Goal: Task Accomplishment & Management: Complete application form

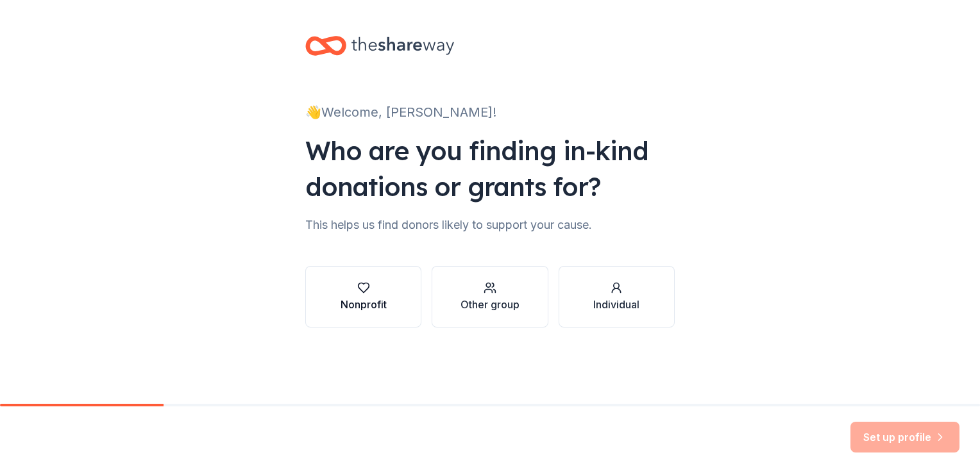
click at [366, 282] on icon "button" at bounding box center [363, 288] width 13 height 13
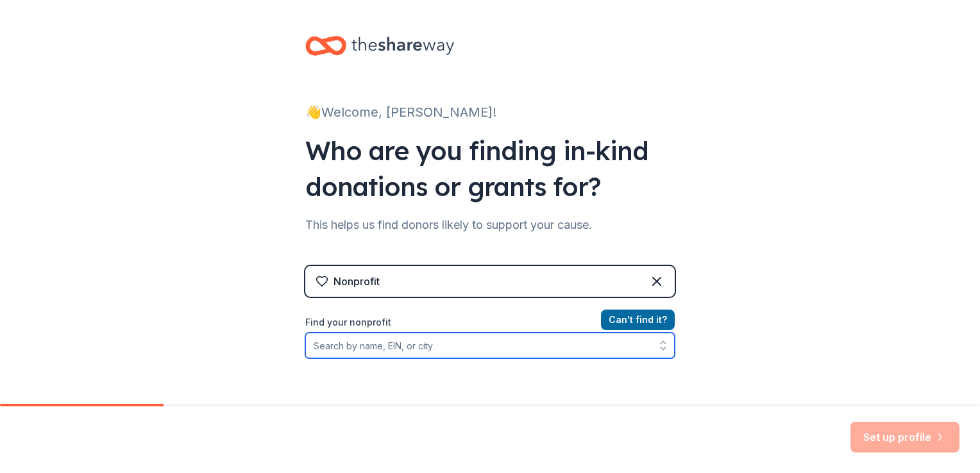
click at [457, 344] on input "Find your nonprofit" at bounding box center [489, 346] width 369 height 26
type input "c"
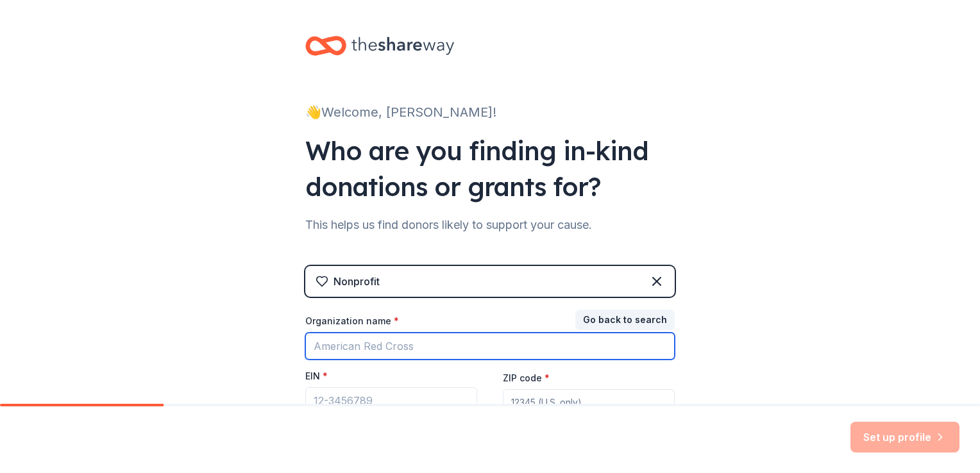
click at [457, 344] on input "Organization name *" at bounding box center [489, 346] width 369 height 27
type input "[DEMOGRAPHIC_DATA] Preschool"
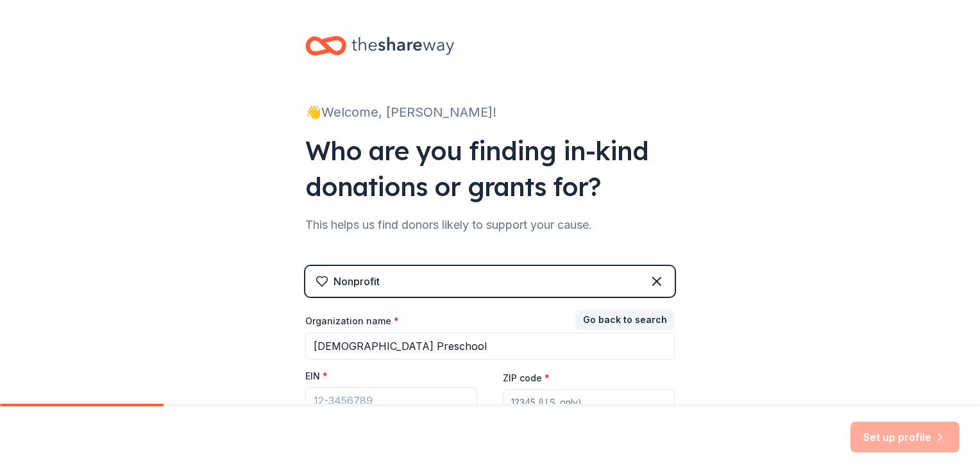
click at [847, 321] on div "👋 Welcome, [PERSON_NAME]! Who are you finding in-kind donations or grants for? …" at bounding box center [490, 264] width 980 height 528
drag, startPoint x: 970, startPoint y: 128, endPoint x: 972, endPoint y: 160, distance: 32.2
click at [972, 160] on div "👋 Welcome, [PERSON_NAME]! Who are you finding in-kind donations or grants for? …" at bounding box center [490, 202] width 980 height 404
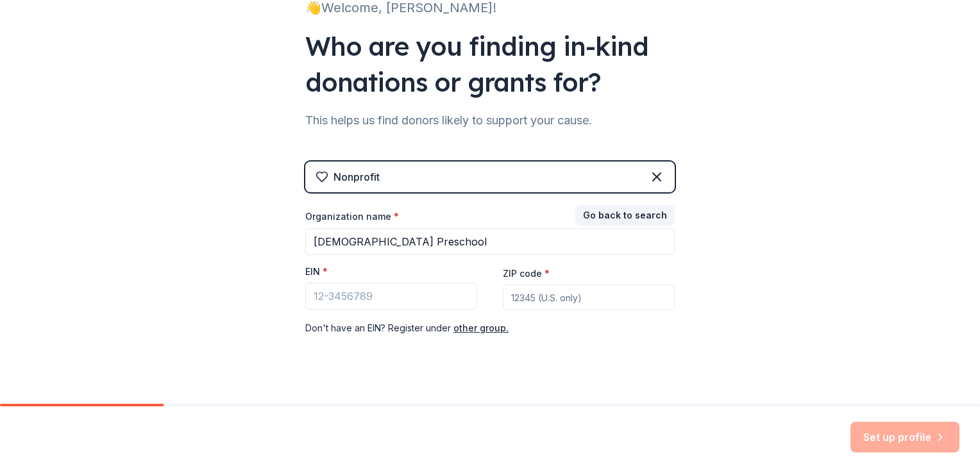
scroll to position [123, 0]
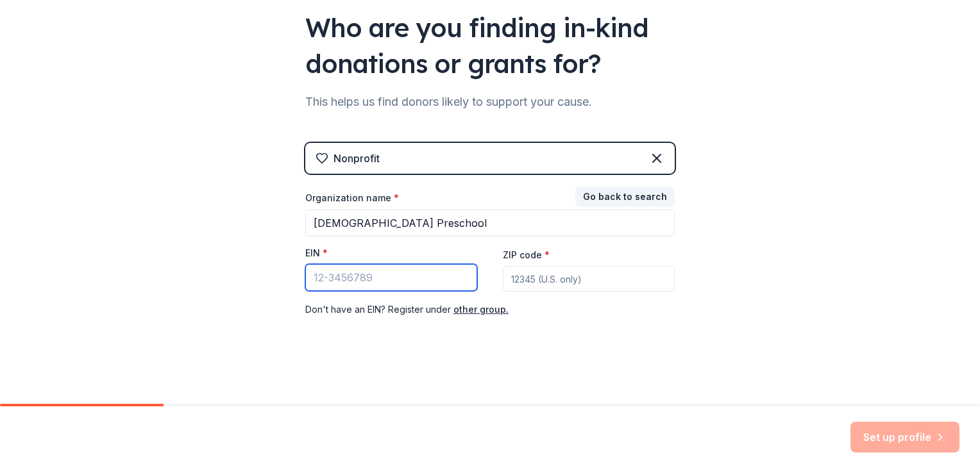
click at [313, 280] on input "EIN *" at bounding box center [391, 277] width 172 height 27
type input "5"
type input "61-525162"
click at [557, 278] on input "ZIP code *" at bounding box center [589, 279] width 172 height 26
type input "40014"
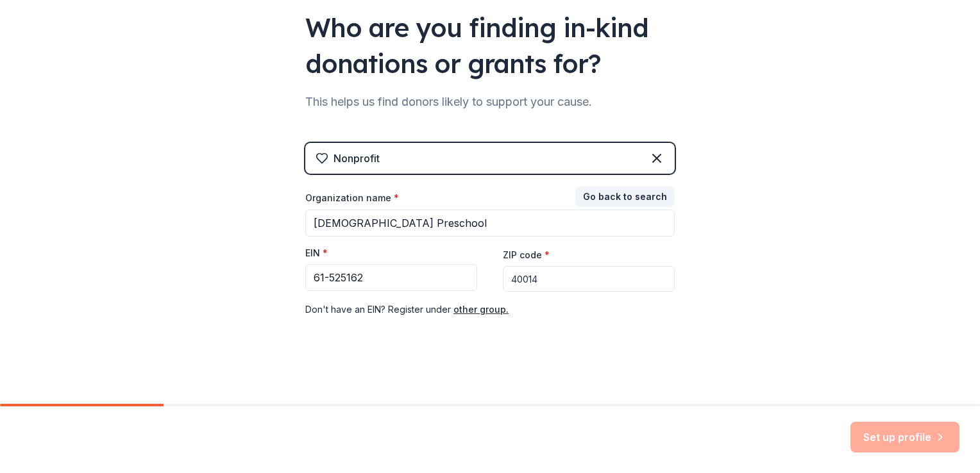
click at [817, 292] on div "👋 Welcome, [PERSON_NAME]! Who are you finding in-kind donations or grants for? …" at bounding box center [490, 141] width 980 height 528
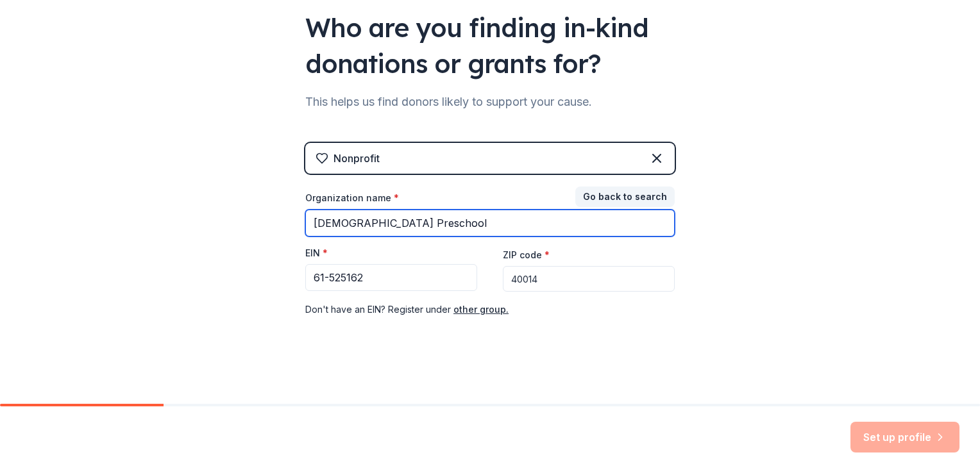
click at [636, 226] on input "[DEMOGRAPHIC_DATA] Preschool" at bounding box center [489, 223] width 369 height 27
click at [550, 227] on input "[DEMOGRAPHIC_DATA] Preschool" at bounding box center [489, 223] width 369 height 27
type input "[DEMOGRAPHIC_DATA]"
click at [550, 227] on input "[DEMOGRAPHIC_DATA]" at bounding box center [489, 223] width 369 height 27
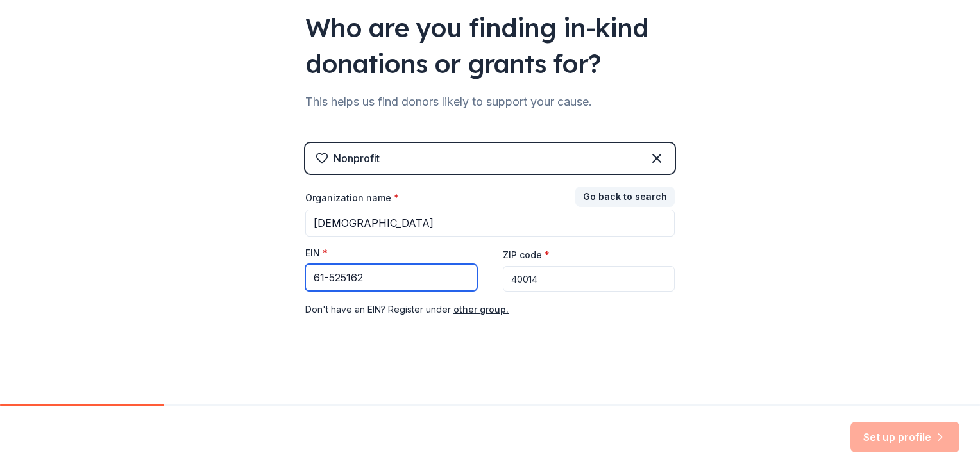
click at [306, 266] on input "61-525162" at bounding box center [391, 277] width 172 height 27
click at [401, 289] on input "61-525162" at bounding box center [391, 277] width 172 height 27
click at [647, 276] on input "40014" at bounding box center [589, 279] width 172 height 26
click at [790, 241] on div "👋 Welcome, [PERSON_NAME]! Who are you finding in-kind donations or grants for? …" at bounding box center [490, 141] width 980 height 528
click at [325, 277] on input "61-525162" at bounding box center [391, 277] width 172 height 27
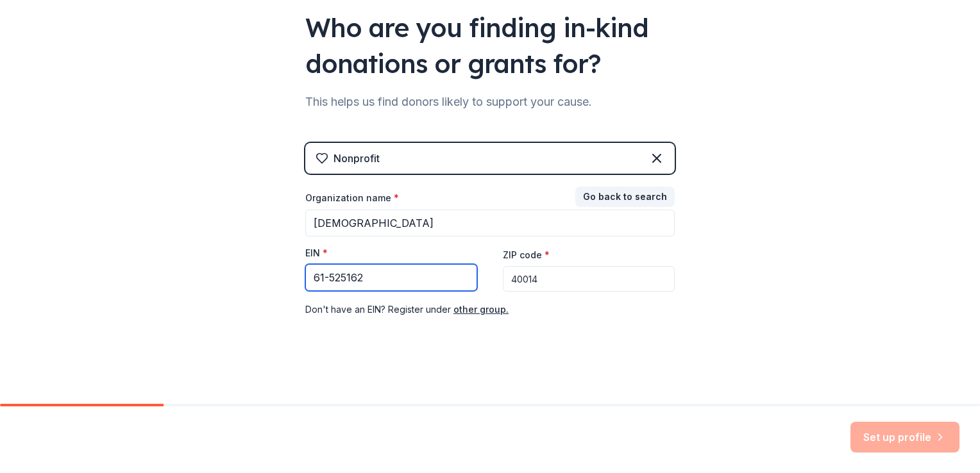
click at [325, 277] on input "61-525162" at bounding box center [391, 277] width 172 height 27
type input "[US_EMPLOYER_IDENTIFICATION_NUMBER]"
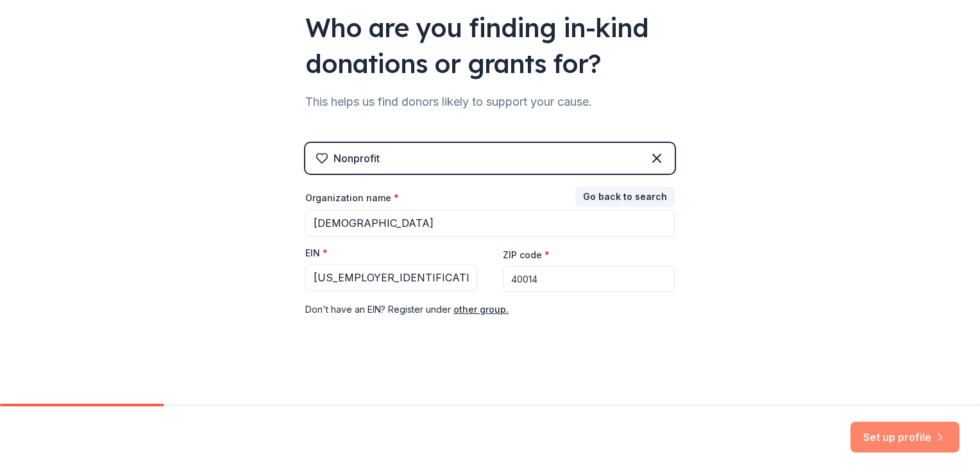
click at [887, 435] on button "Set up profile" at bounding box center [904, 437] width 109 height 31
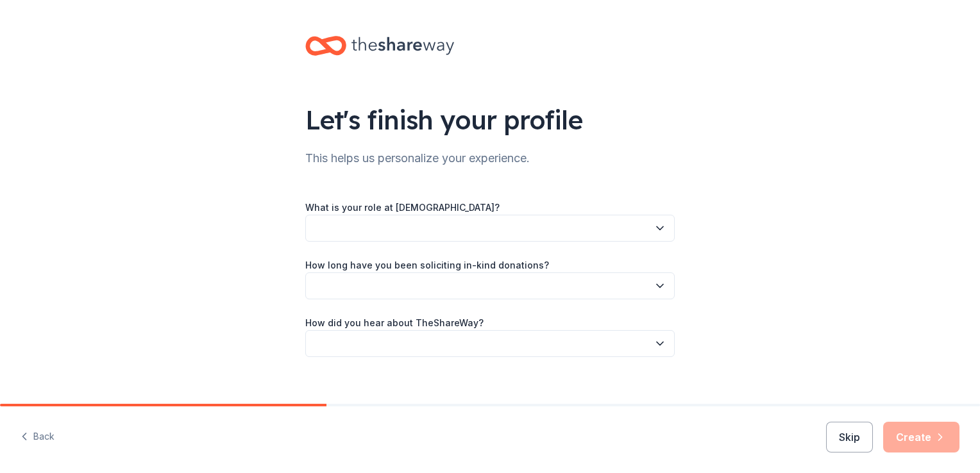
click at [546, 230] on button "button" at bounding box center [489, 228] width 369 height 27
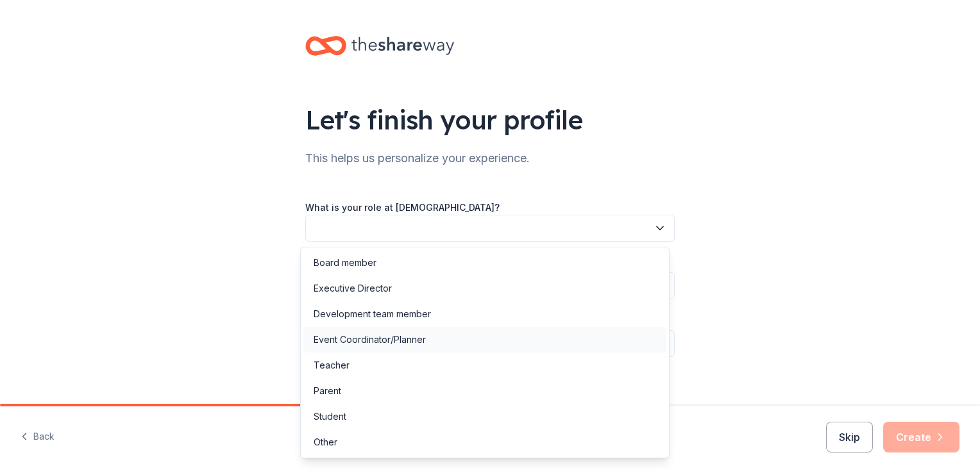
click at [385, 348] on div "Event Coordinator/Planner" at bounding box center [484, 340] width 363 height 26
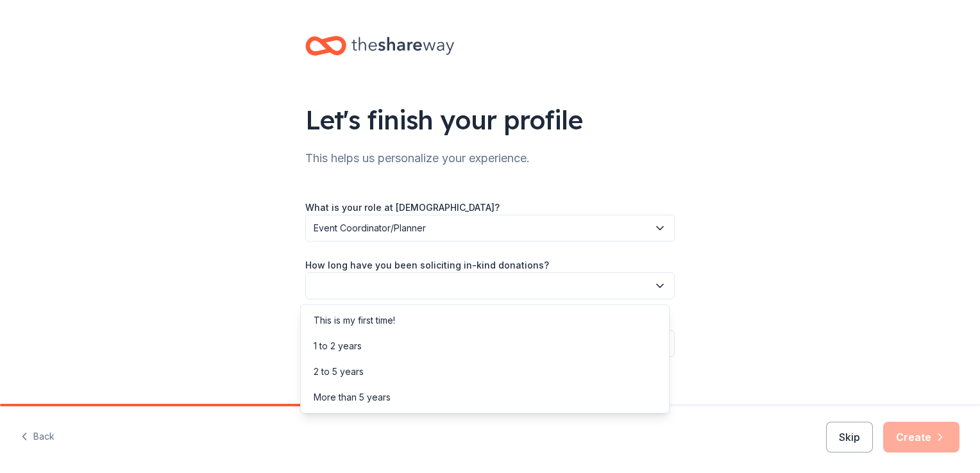
click at [405, 285] on button "button" at bounding box center [489, 286] width 369 height 27
click at [378, 378] on div "2 to 5 years" at bounding box center [484, 372] width 363 height 26
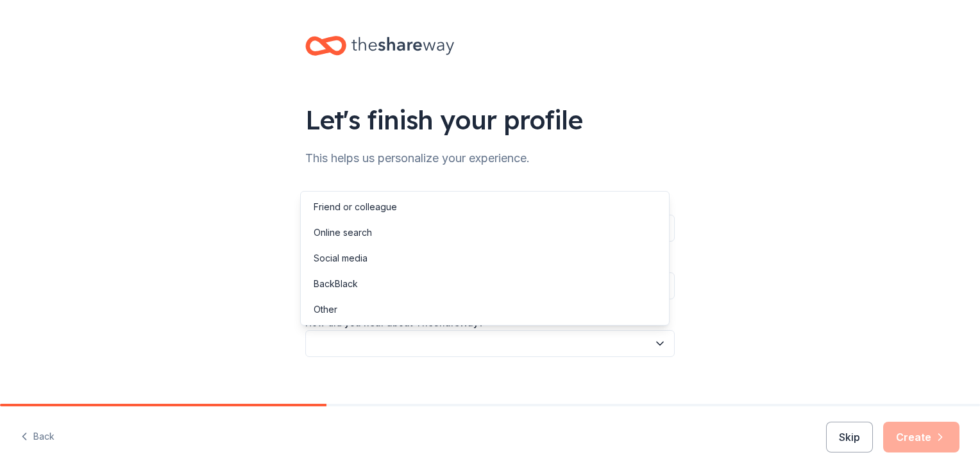
click at [409, 345] on button "button" at bounding box center [489, 343] width 369 height 27
click at [405, 230] on div "Online search" at bounding box center [484, 233] width 363 height 26
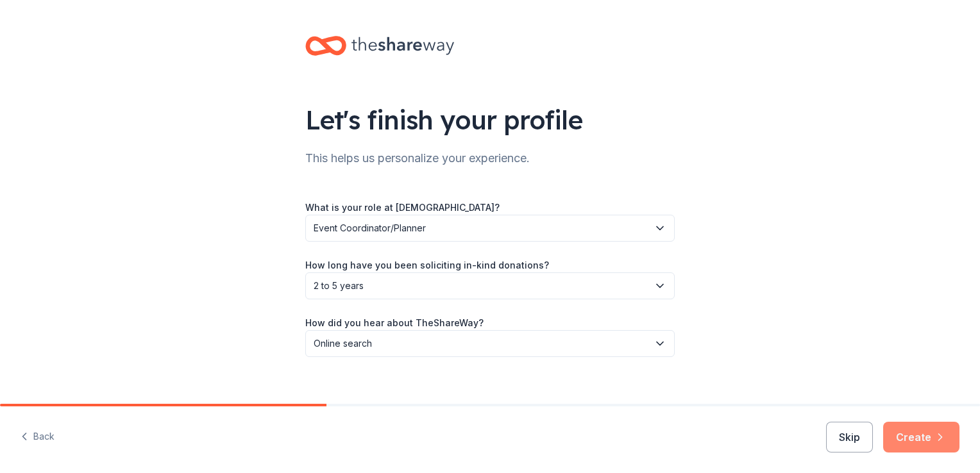
click at [920, 422] on button "Create" at bounding box center [921, 437] width 76 height 31
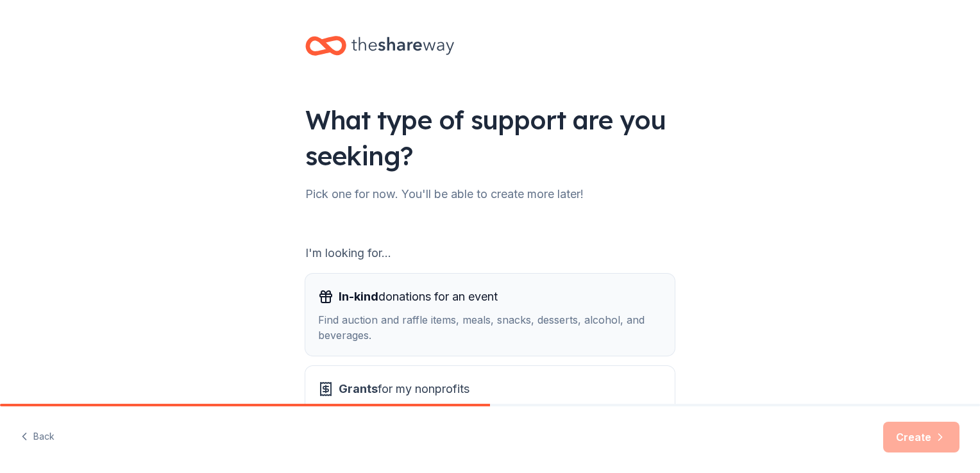
click at [455, 312] on div "Find auction and raffle items, meals, snacks, desserts, alcohol, and beverages." at bounding box center [490, 327] width 344 height 31
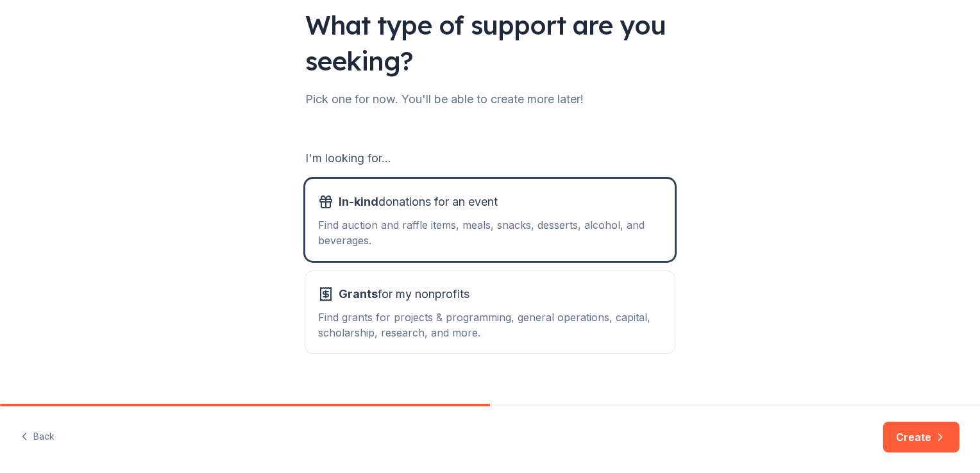
scroll to position [113, 0]
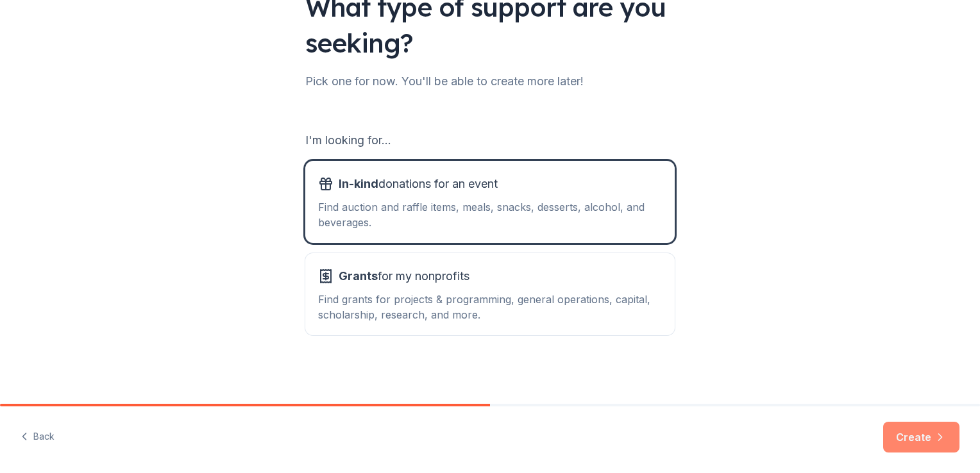
click at [952, 446] on button "Create" at bounding box center [921, 437] width 76 height 31
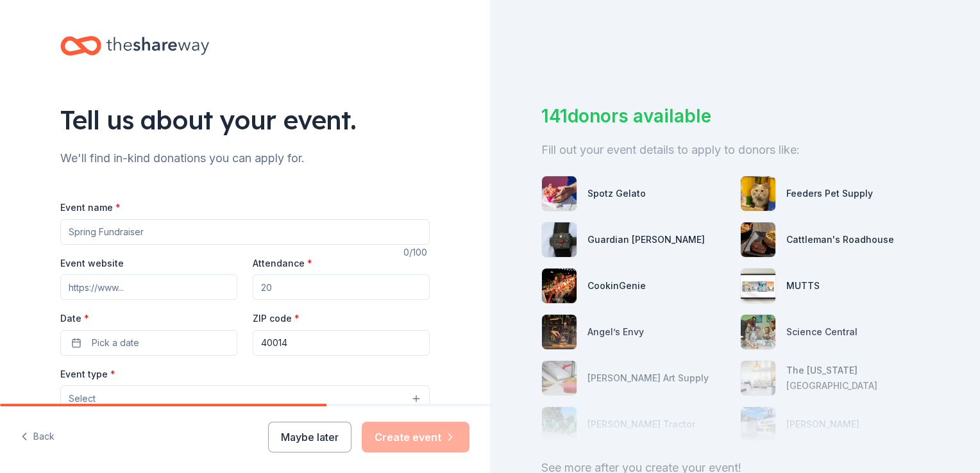
click at [192, 230] on input "Event name *" at bounding box center [244, 232] width 369 height 26
type input "Silent Auction & Cookie Walk"
click at [293, 289] on input "Attendance *" at bounding box center [341, 287] width 177 height 26
type input "1"
type input "250"
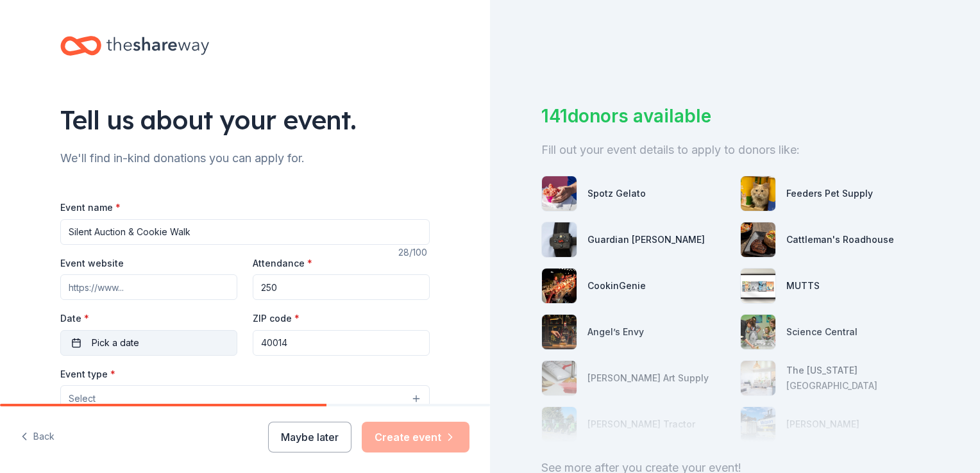
click at [78, 344] on button "Pick a date" at bounding box center [148, 343] width 177 height 26
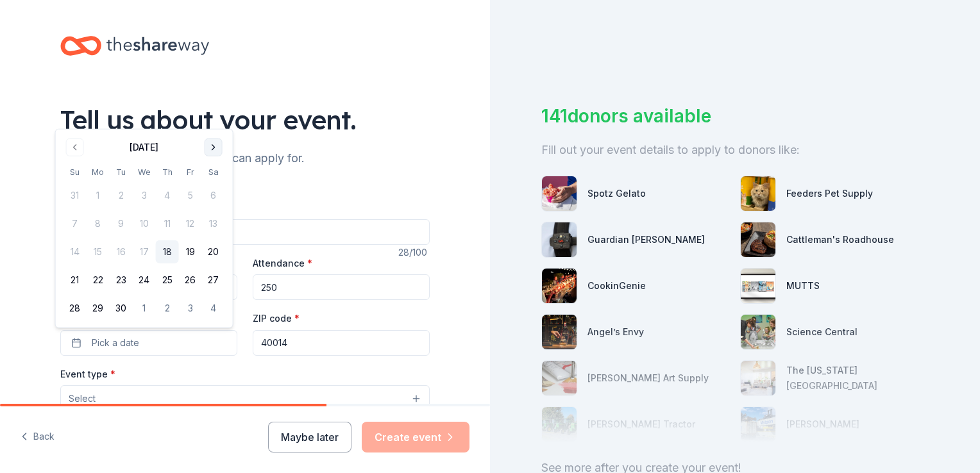
click at [217, 150] on button "Go to next month" at bounding box center [214, 148] width 18 height 18
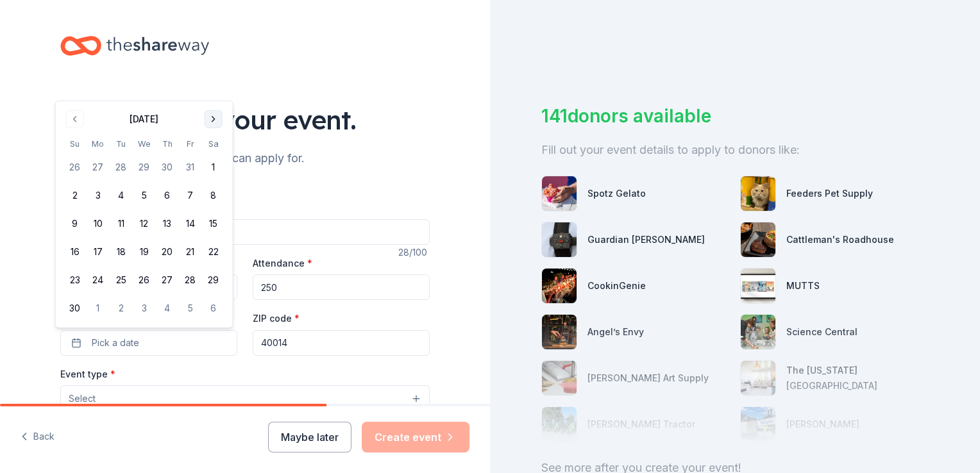
click at [217, 121] on button "Go to next month" at bounding box center [214, 119] width 18 height 18
click at [215, 198] on button "6" at bounding box center [213, 195] width 23 height 23
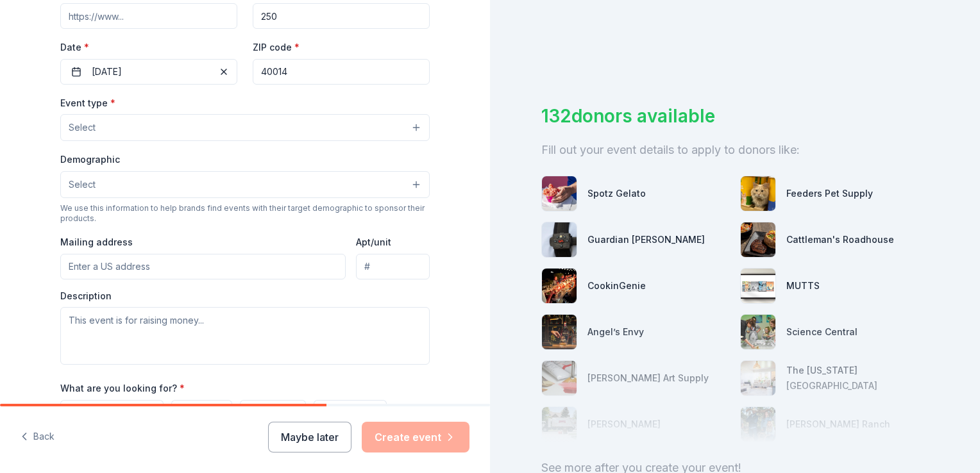
scroll to position [280, 0]
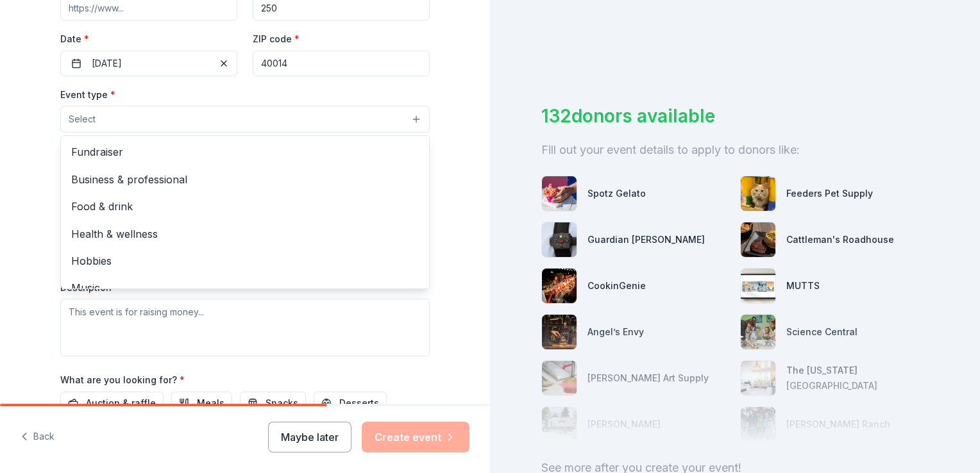
click at [369, 121] on button "Select" at bounding box center [244, 119] width 369 height 27
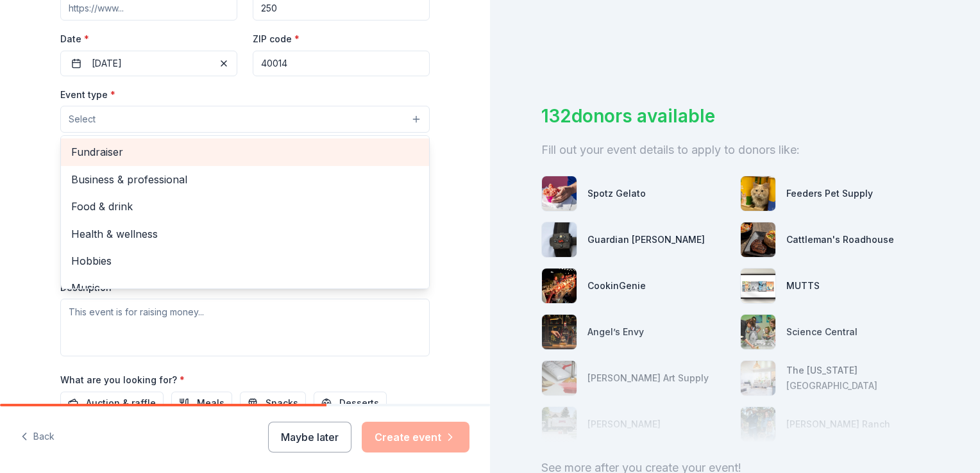
click at [220, 155] on span "Fundraiser" at bounding box center [245, 152] width 348 height 17
click at [220, 155] on span "Business & professional" at bounding box center [245, 153] width 348 height 17
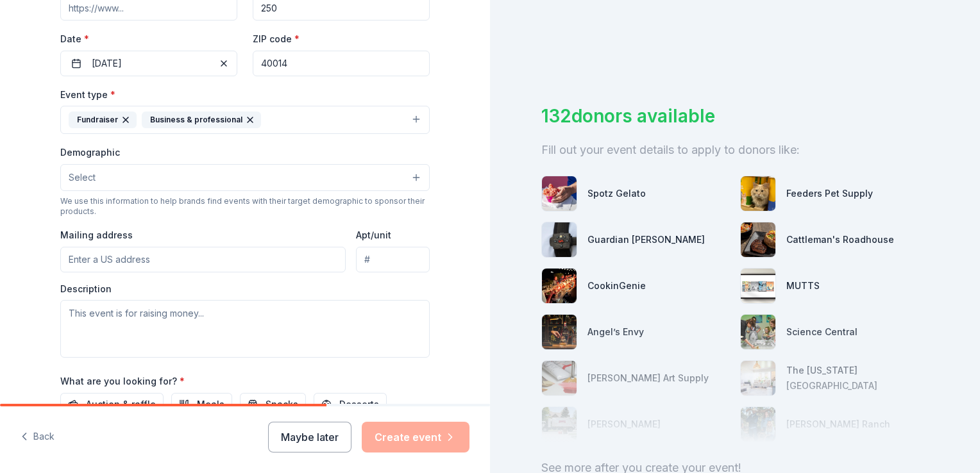
click at [248, 117] on icon "button" at bounding box center [250, 119] width 5 height 5
click at [298, 120] on button "Fundraiser" at bounding box center [244, 120] width 369 height 28
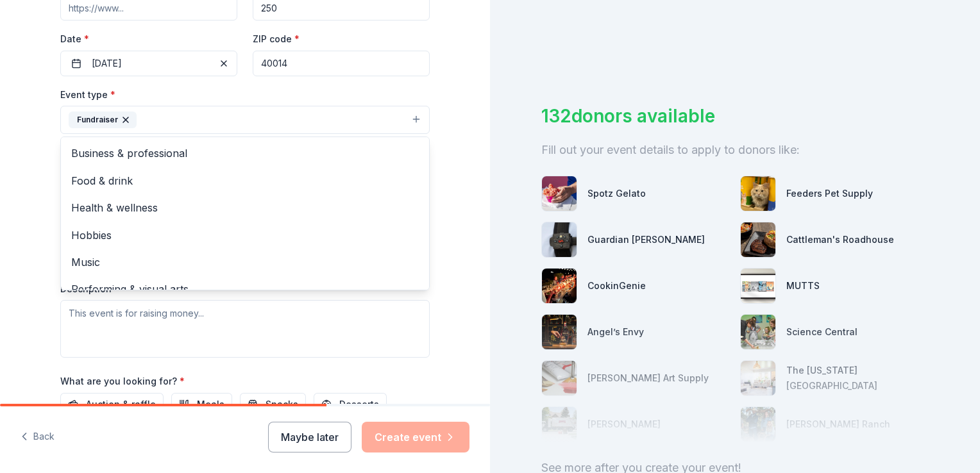
scroll to position [15, 0]
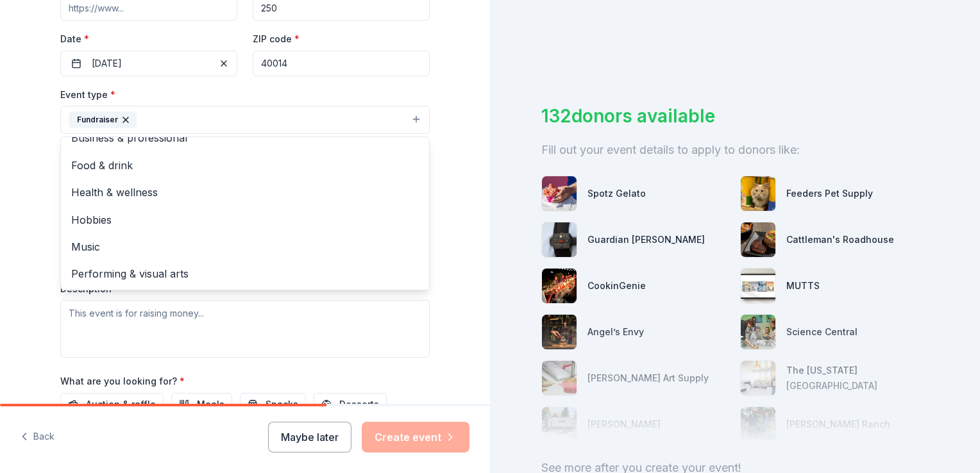
click at [452, 156] on div "Tell us about your event. We'll find in-kind donations you can apply for. Event…" at bounding box center [245, 147] width 490 height 855
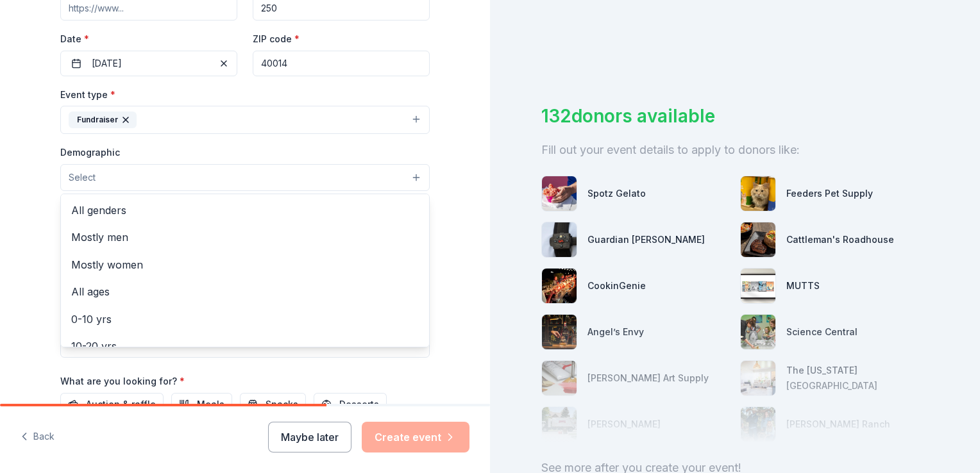
click at [86, 173] on span "Select" at bounding box center [82, 177] width 27 height 15
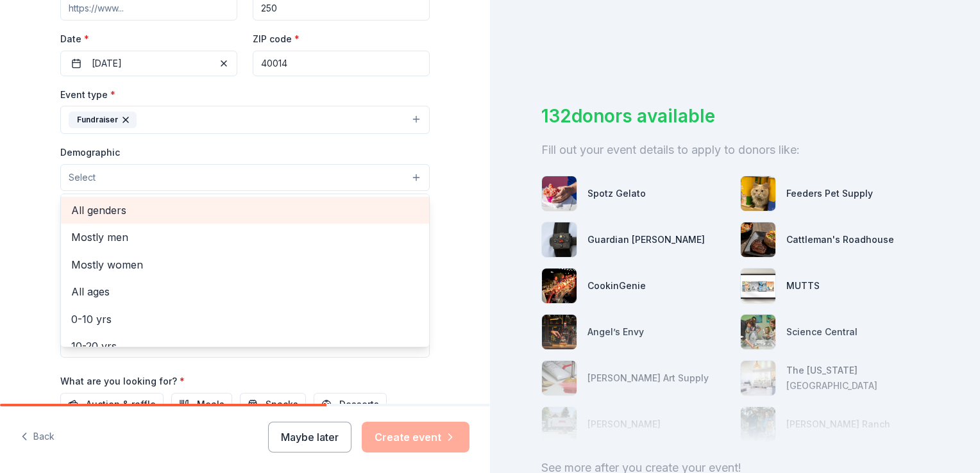
click at [113, 204] on span "All genders" at bounding box center [245, 210] width 348 height 17
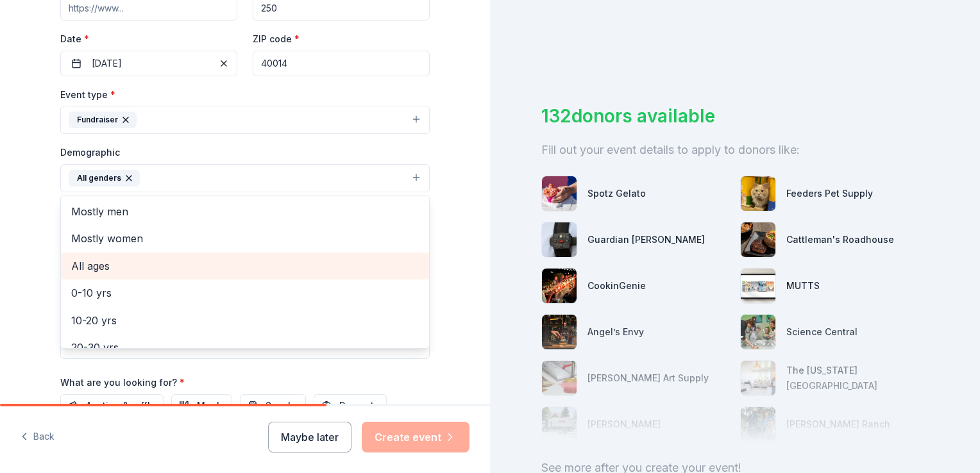
click at [99, 271] on span "All ages" at bounding box center [245, 266] width 348 height 17
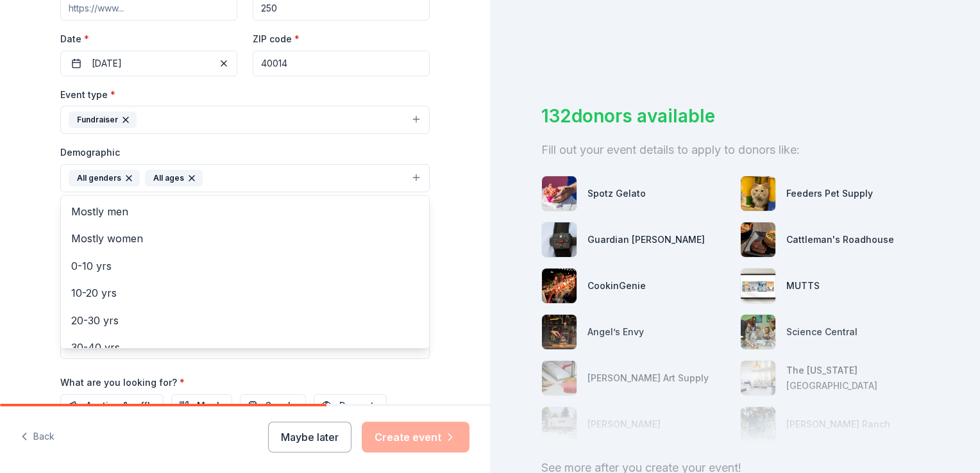
scroll to position [151, 0]
click at [457, 233] on div "Tell us about your event. We'll find in-kind donations you can apply for. Event…" at bounding box center [245, 148] width 490 height 856
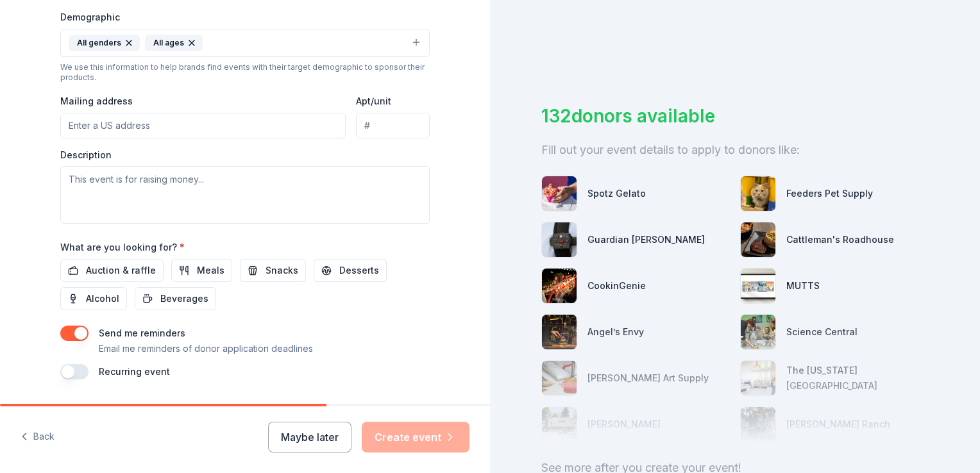
scroll to position [452, 0]
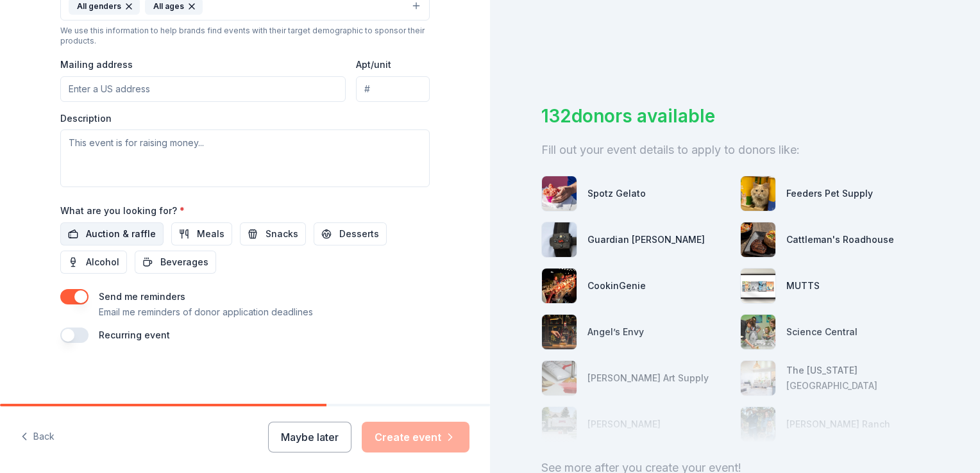
click at [99, 236] on span "Auction & raffle" at bounding box center [121, 233] width 70 height 15
click at [414, 442] on button "Create event" at bounding box center [416, 437] width 108 height 31
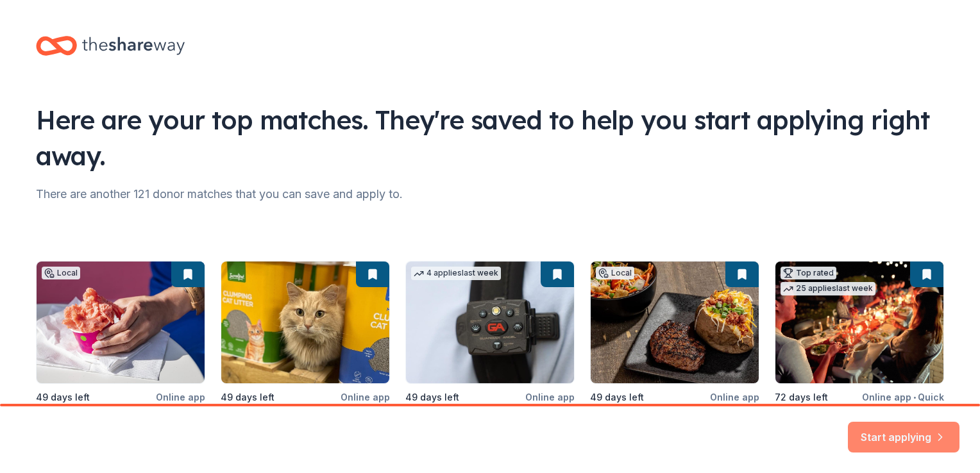
click at [896, 428] on button "Start applying" at bounding box center [904, 434] width 112 height 31
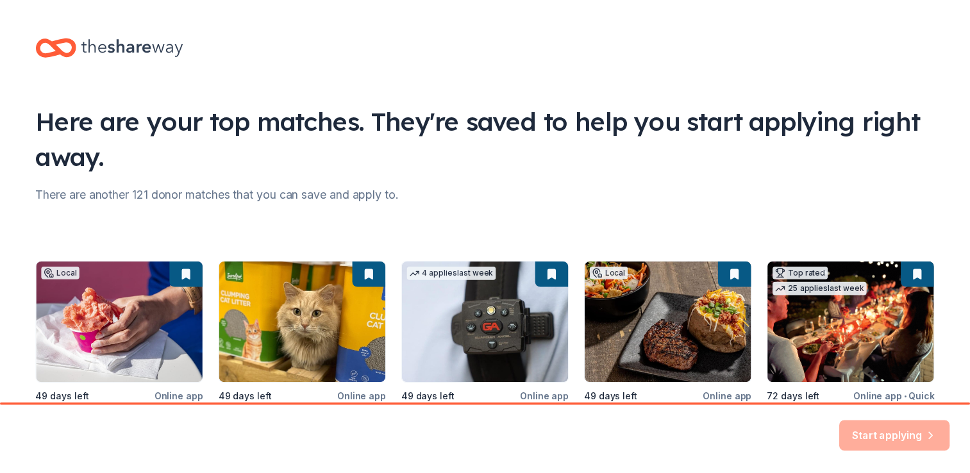
scroll to position [135, 0]
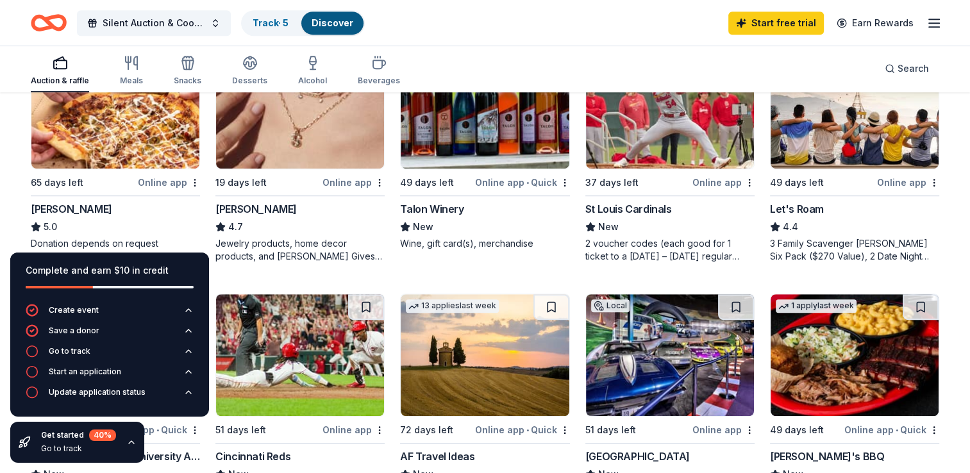
scroll to position [608, 0]
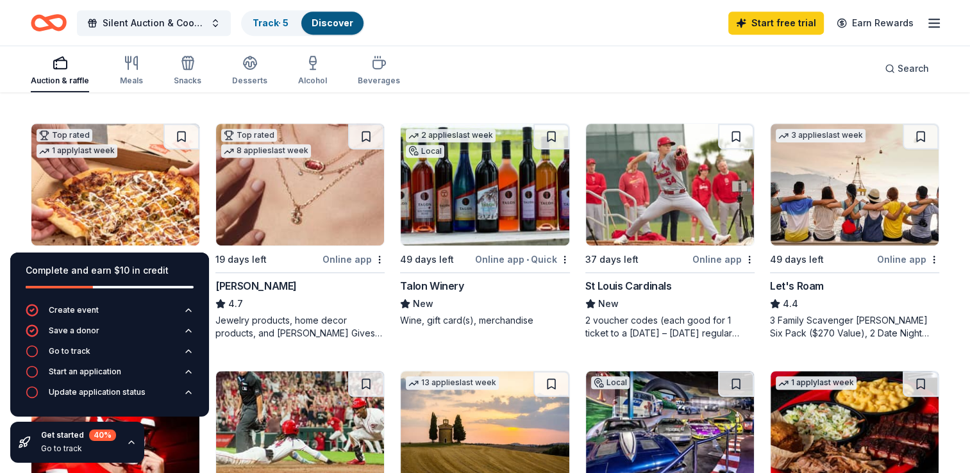
click at [632, 226] on img at bounding box center [670, 185] width 168 height 122
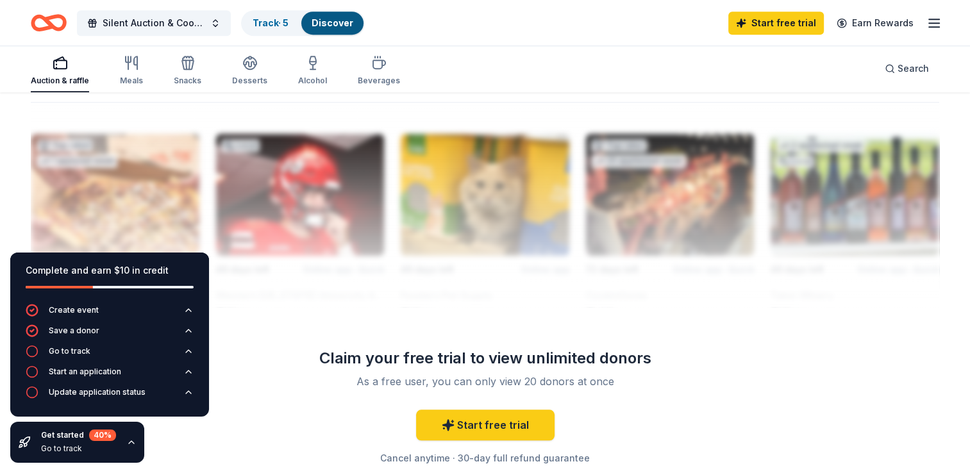
scroll to position [1123, 0]
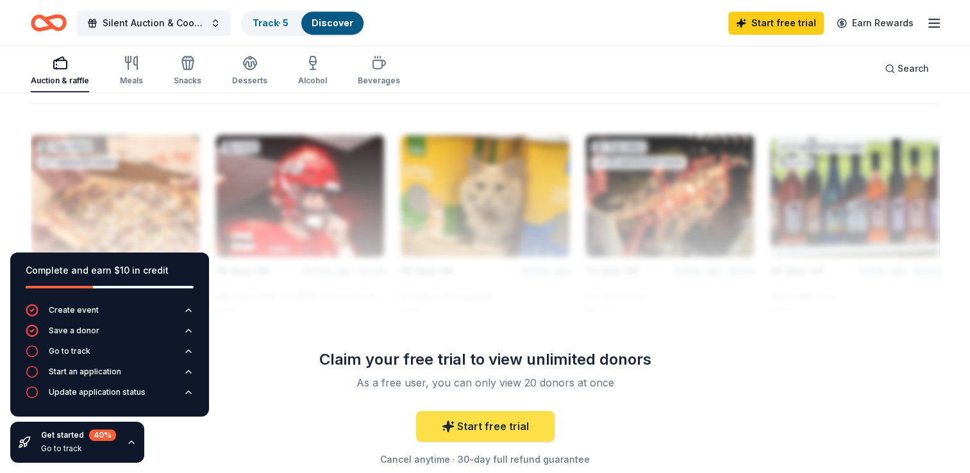
click at [485, 428] on link "Start free trial" at bounding box center [485, 426] width 139 height 31
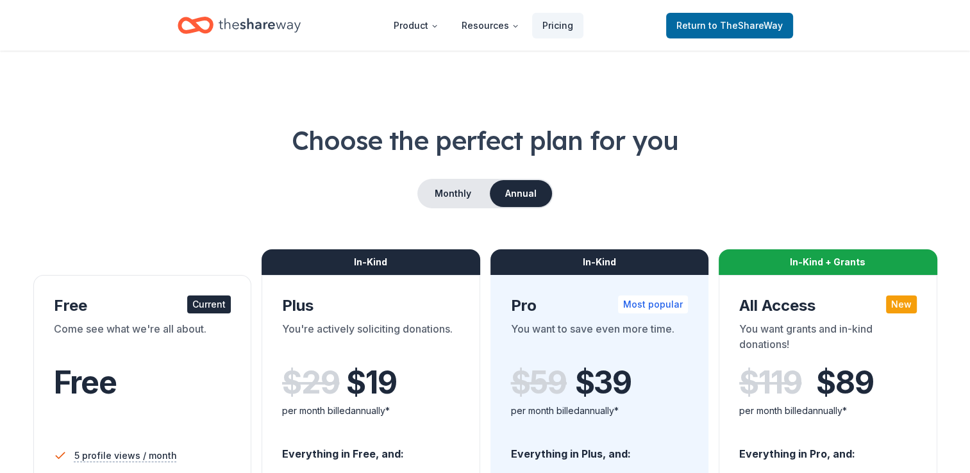
click at [734, 39] on div "Return to TheShareWay" at bounding box center [729, 25] width 127 height 30
click at [734, 31] on span "Return to TheShareWay" at bounding box center [730, 25] width 106 height 15
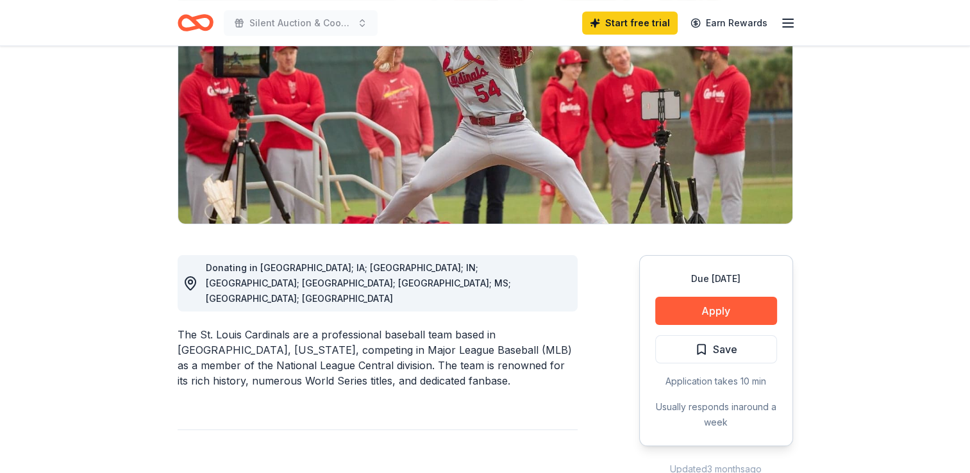
scroll to position [167, 0]
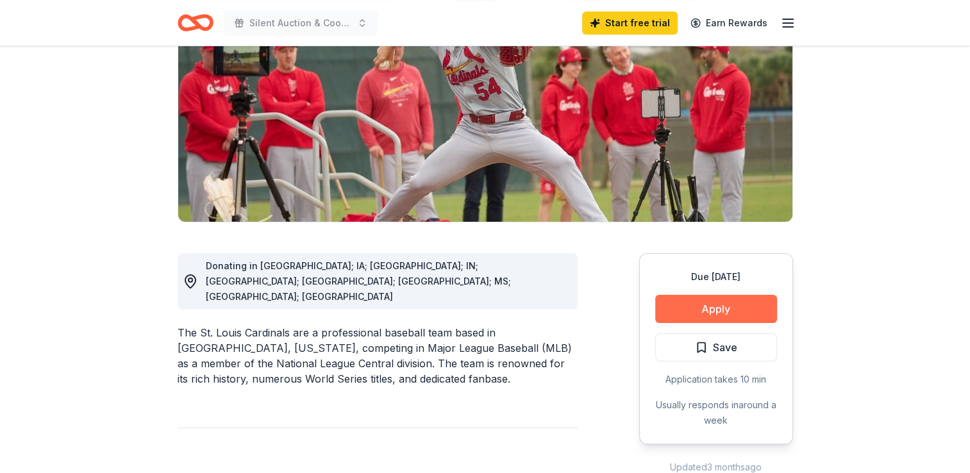
click at [708, 319] on button "Apply" at bounding box center [716, 309] width 122 height 28
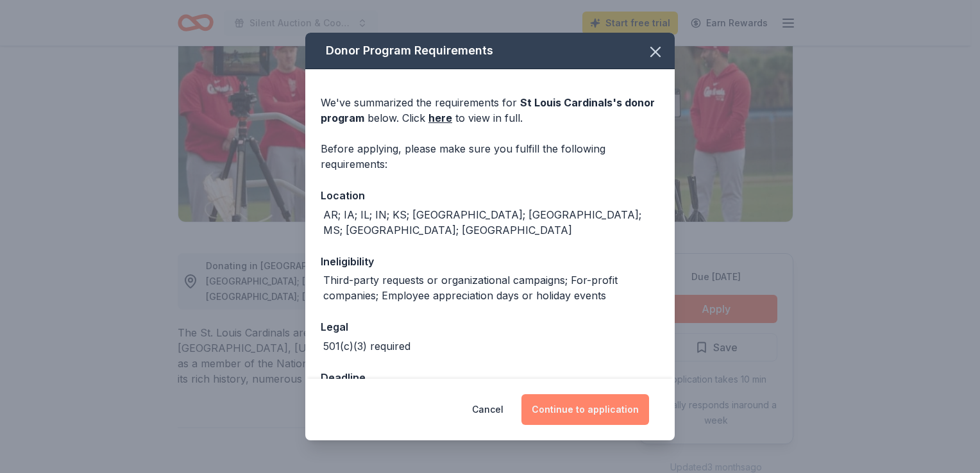
click at [585, 403] on button "Continue to application" at bounding box center [585, 409] width 128 height 31
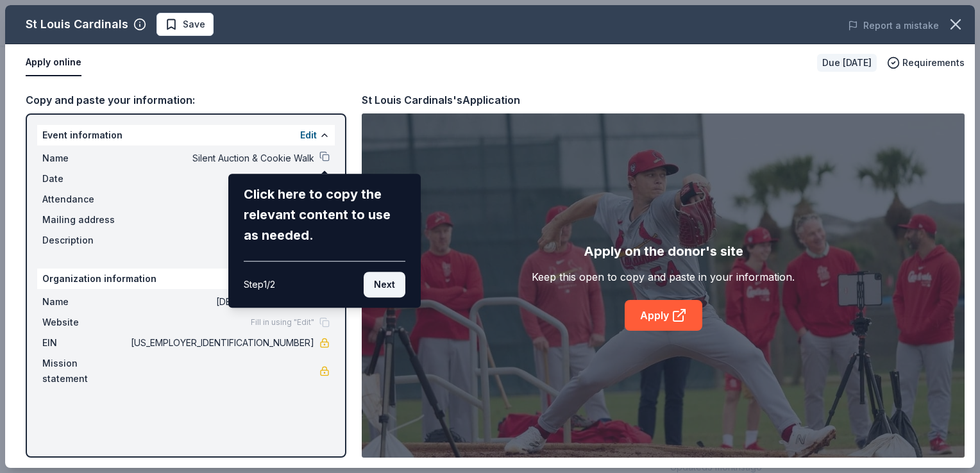
click at [373, 281] on button "Next" at bounding box center [385, 285] width 42 height 26
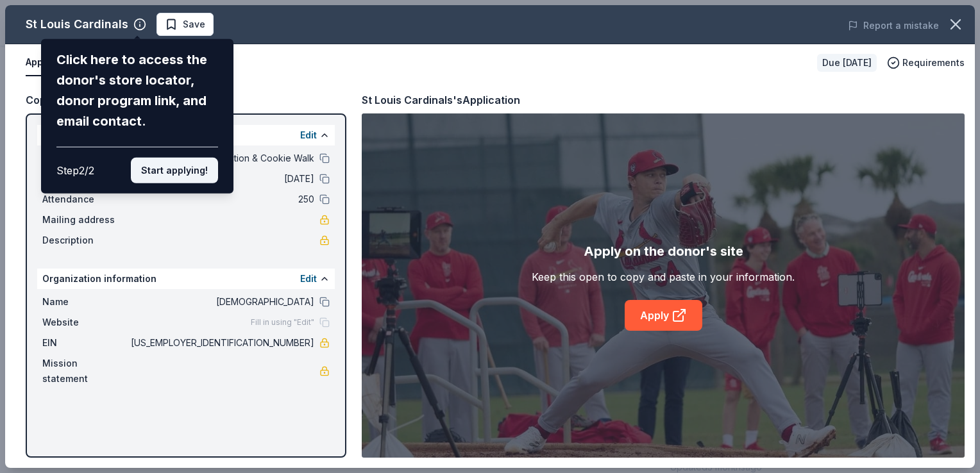
click at [169, 173] on button "Start applying!" at bounding box center [174, 171] width 87 height 26
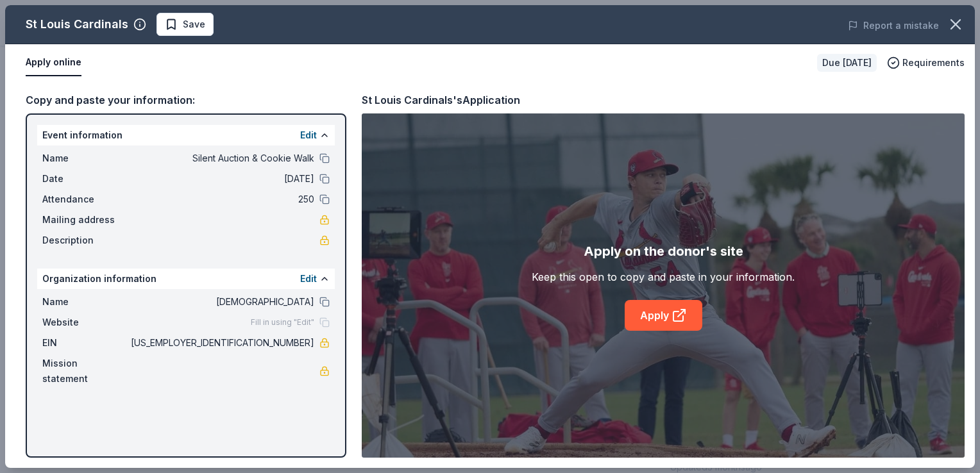
click at [682, 317] on div "St Louis Cardinals Save Report a mistake Apply online Due in 37 days Requiremen…" at bounding box center [490, 236] width 970 height 463
click at [665, 319] on div "St Louis Cardinals Save Report a mistake Apply online Due in 37 days Requiremen…" at bounding box center [490, 236] width 970 height 463
drag, startPoint x: 977, startPoint y: 47, endPoint x: 974, endPoint y: 335, distance: 287.4
click at [970, 335] on div "St Louis Cardinals Save Report a mistake Apply online Due in 37 days Requiremen…" at bounding box center [490, 236] width 980 height 473
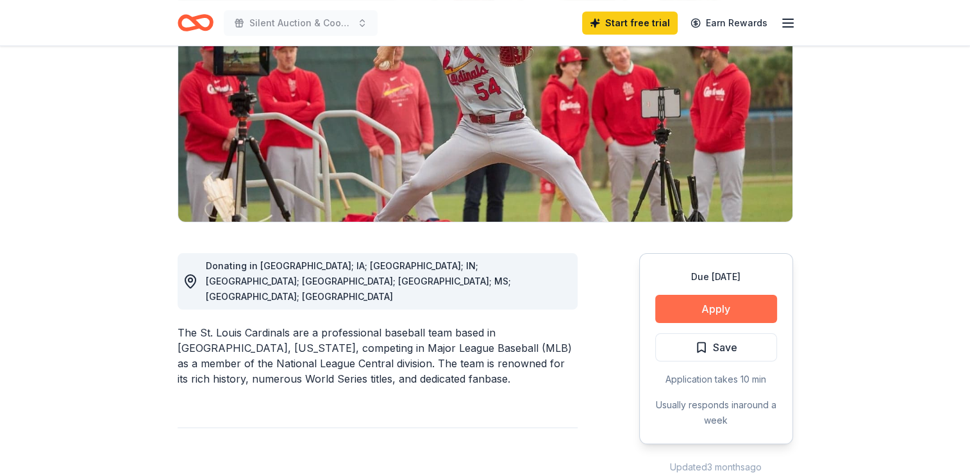
click at [725, 300] on button "Apply" at bounding box center [716, 309] width 122 height 28
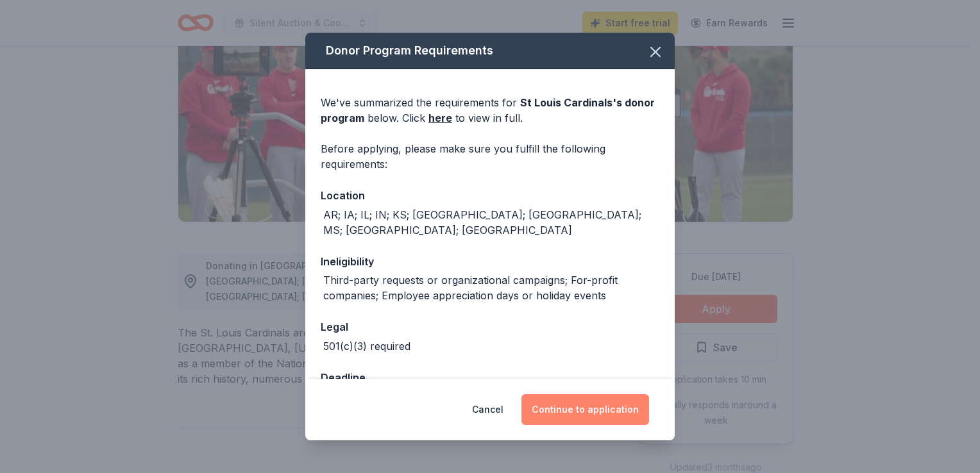
click at [580, 418] on button "Continue to application" at bounding box center [585, 409] width 128 height 31
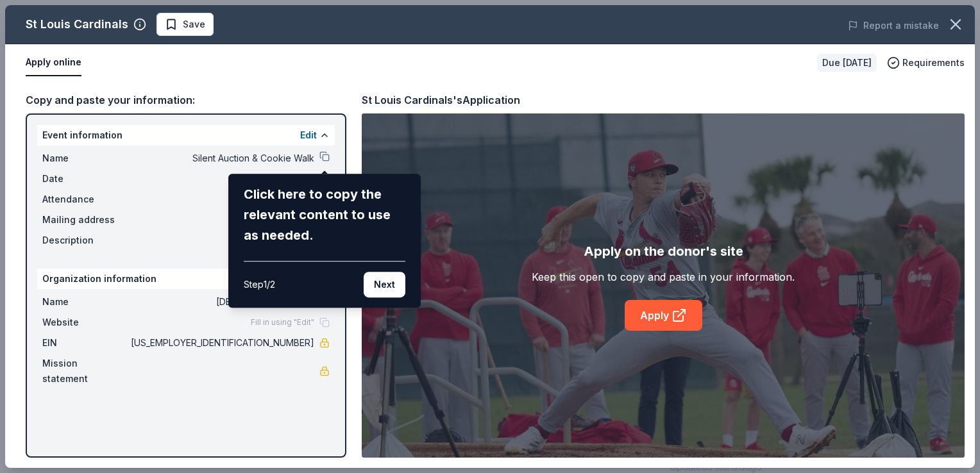
click at [359, 283] on div "Step 1 / 2 Next" at bounding box center [325, 279] width 162 height 37
click at [382, 282] on button "Next" at bounding box center [385, 285] width 42 height 26
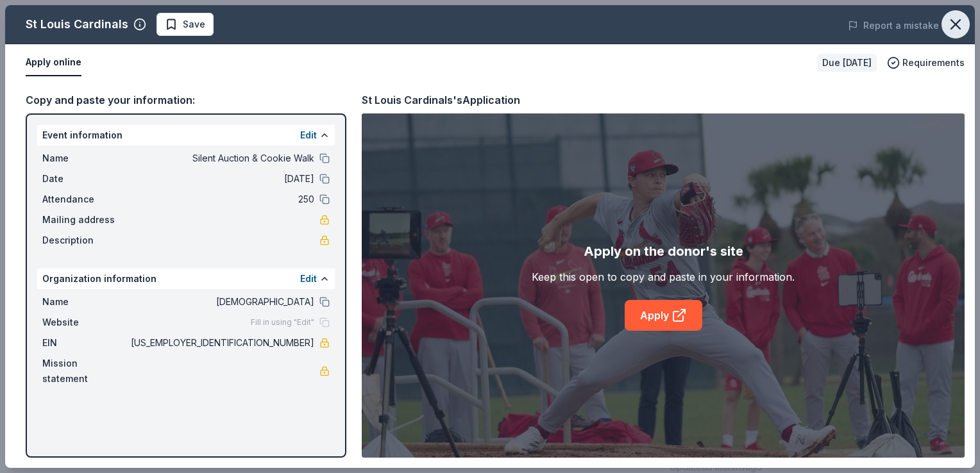
click at [956, 23] on icon "button" at bounding box center [955, 24] width 9 height 9
